Goal: Information Seeking & Learning: Learn about a topic

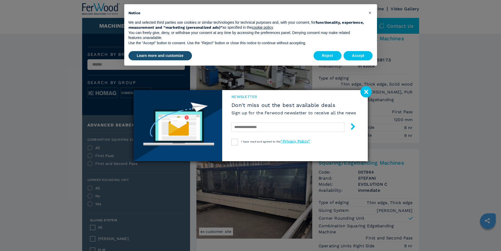
scroll to position [158, 0]
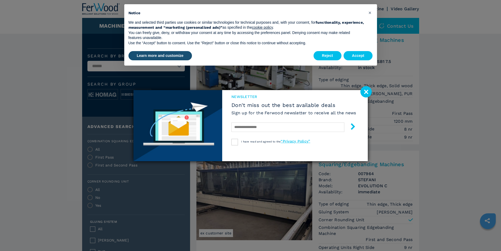
click at [362, 92] on image at bounding box center [365, 91] width 11 height 11
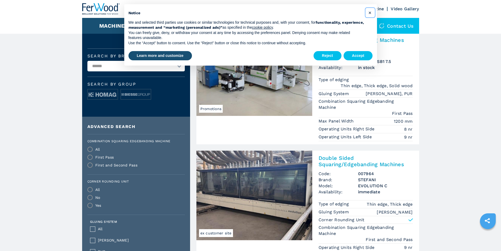
click at [369, 13] on span "×" at bounding box center [369, 12] width 3 height 6
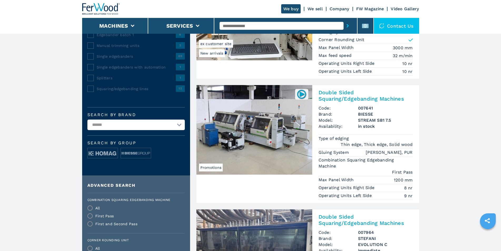
scroll to position [0, 0]
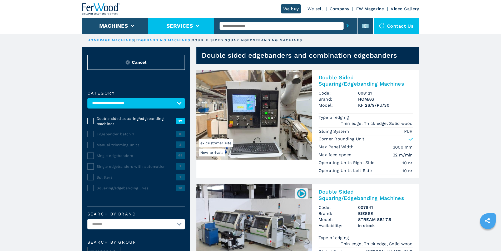
drag, startPoint x: 240, startPoint y: 28, endPoint x: 191, endPoint y: 29, distance: 48.7
click at [191, 29] on div "We buy We sell Company FW Magazine Video Gallery Machines Services Contact us" at bounding box center [250, 17] width 337 height 34
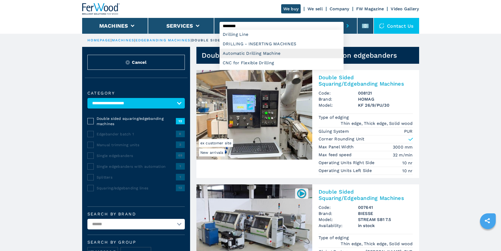
click at [231, 53] on div "Automatic Drilling Machine" at bounding box center [282, 53] width 124 height 9
type input "**********"
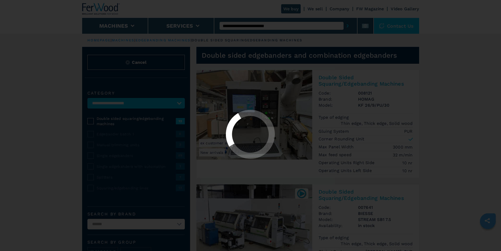
select select "**********"
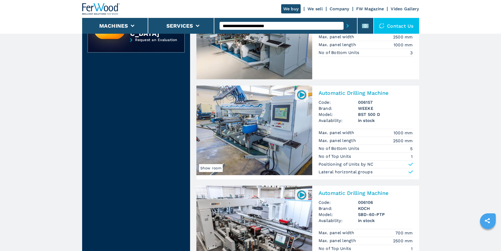
scroll to position [500, 0]
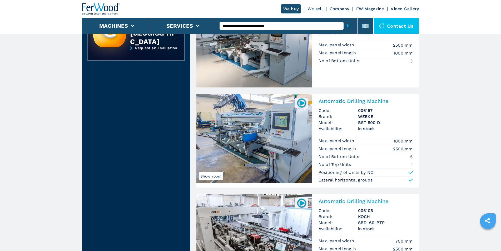
click at [352, 101] on h2 "Automatic Drilling Machine" at bounding box center [366, 101] width 94 height 6
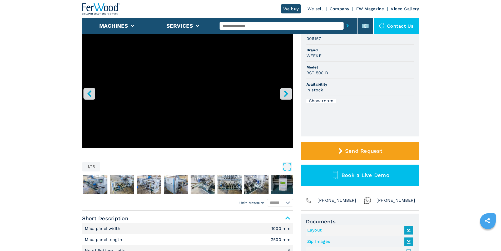
scroll to position [53, 0]
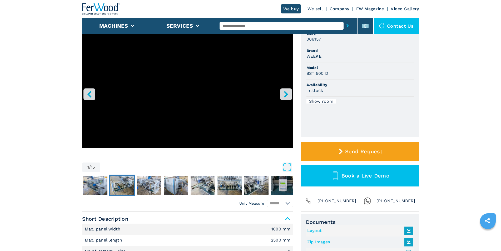
click at [132, 187] on img "Go to Slide 3" at bounding box center [122, 185] width 24 height 19
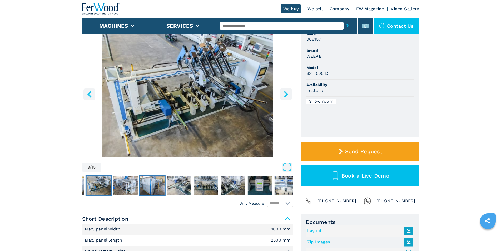
click at [153, 187] on img "Go to Slide 5" at bounding box center [152, 185] width 24 height 19
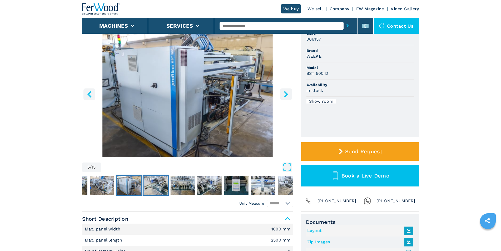
click at [166, 186] on img "Go to Slide 6" at bounding box center [155, 185] width 24 height 19
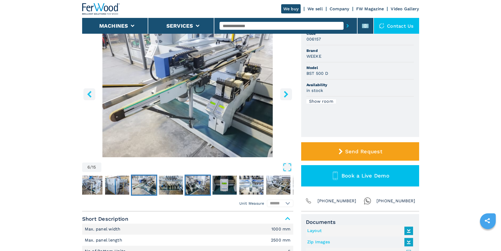
click at [194, 186] on img "Go to Slide 8" at bounding box center [198, 185] width 24 height 19
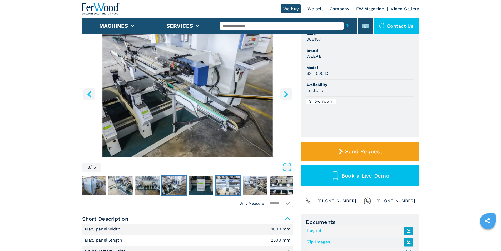
click at [218, 185] on img "Go to Slide 10" at bounding box center [228, 185] width 24 height 19
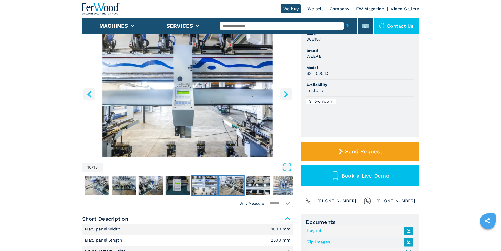
click at [232, 182] on img "Go to Slide 11" at bounding box center [231, 185] width 24 height 19
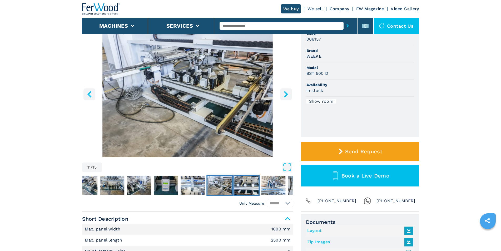
click at [238, 182] on img "Go to Slide 12" at bounding box center [246, 185] width 24 height 19
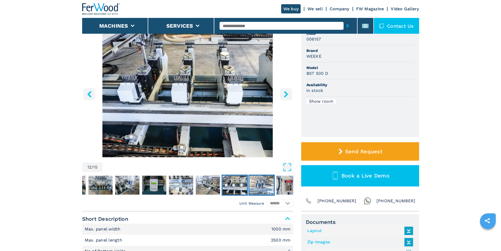
click at [259, 182] on img "Go to Slide 13" at bounding box center [261, 185] width 24 height 19
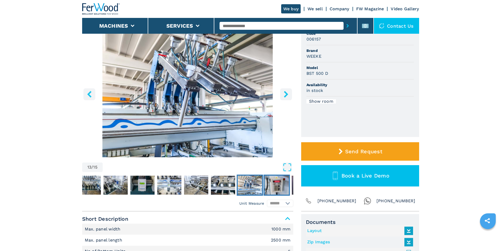
click at [270, 182] on img "Go to Slide 14" at bounding box center [277, 185] width 24 height 19
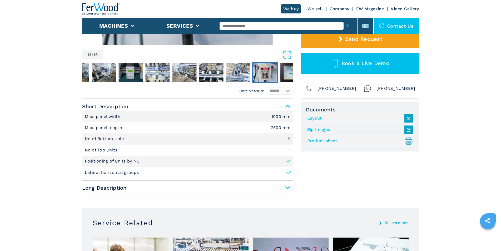
scroll to position [158, 0]
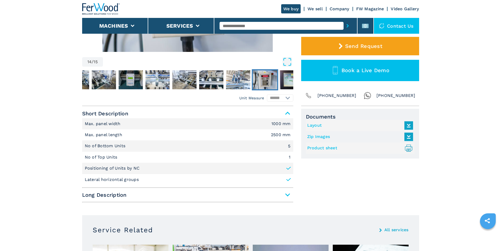
click at [409, 147] on icon ".prefix__st0{stroke-linecap:round;stroke-linejoin:round}.prefix__st0,.prefix__s…" at bounding box center [408, 148] width 9 height 9
click at [315, 124] on link "Layout" at bounding box center [358, 125] width 103 height 9
click at [285, 195] on span "Long Description" at bounding box center [187, 194] width 211 height 9
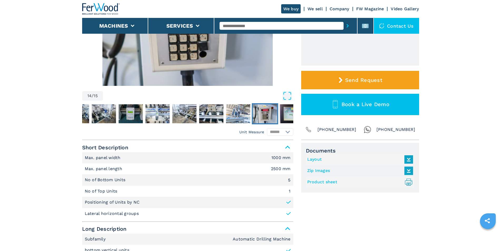
scroll to position [53, 0]
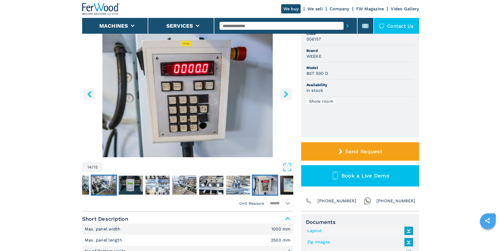
click at [105, 185] on img "Go to Slide 8" at bounding box center [104, 185] width 24 height 19
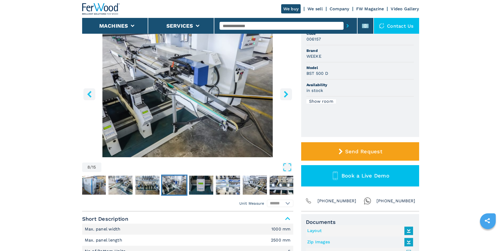
click at [285, 92] on icon "right-button" at bounding box center [286, 94] width 4 height 7
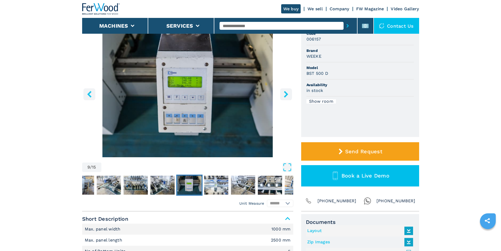
click at [285, 92] on icon "right-button" at bounding box center [286, 94] width 4 height 7
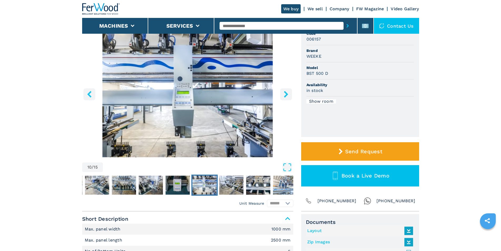
click at [285, 92] on icon "right-button" at bounding box center [286, 94] width 4 height 7
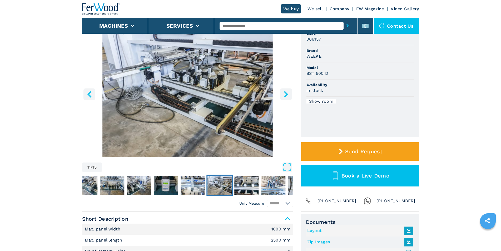
click at [285, 92] on icon "right-button" at bounding box center [286, 94] width 4 height 7
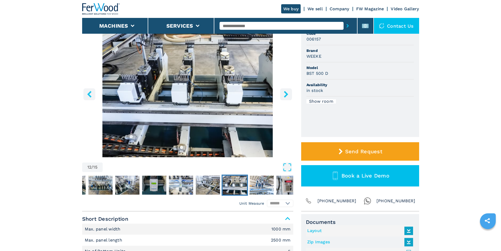
click at [285, 92] on icon "right-button" at bounding box center [286, 94] width 4 height 7
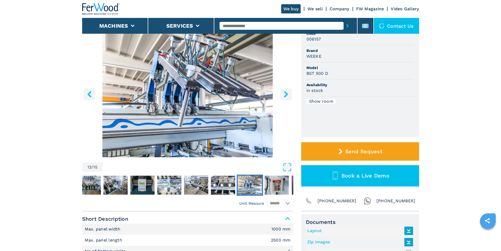
click at [285, 92] on icon "right-button" at bounding box center [286, 94] width 4 height 7
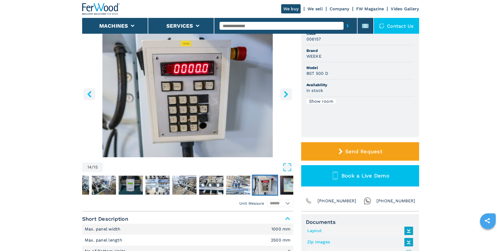
click at [285, 92] on icon "right-button" at bounding box center [286, 94] width 4 height 7
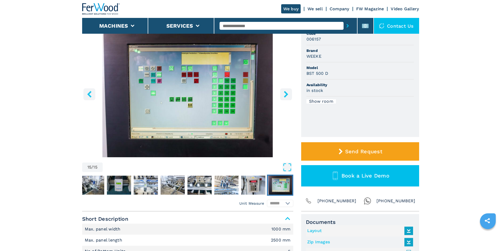
click at [285, 92] on icon "right-button" at bounding box center [286, 94] width 4 height 7
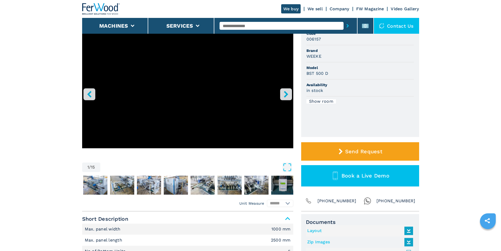
click at [285, 92] on icon "right-button" at bounding box center [286, 94] width 4 height 7
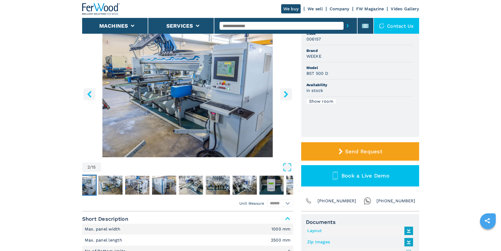
click at [285, 92] on icon "right-button" at bounding box center [286, 94] width 4 height 7
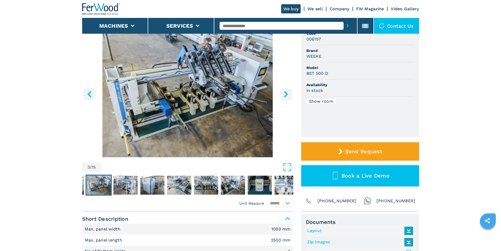
click at [285, 92] on icon "right-button" at bounding box center [286, 94] width 4 height 7
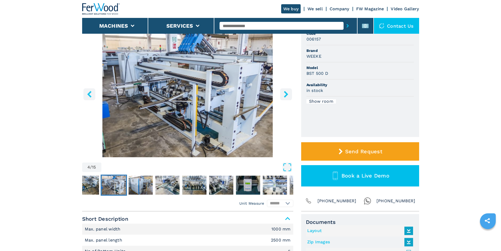
click at [285, 92] on icon "right-button" at bounding box center [286, 94] width 4 height 7
